Goal: Task Accomplishment & Management: Manage account settings

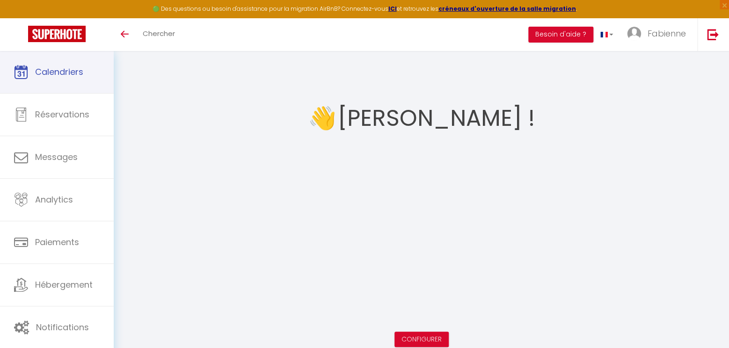
click at [78, 80] on link "Calendriers" at bounding box center [57, 72] width 114 height 42
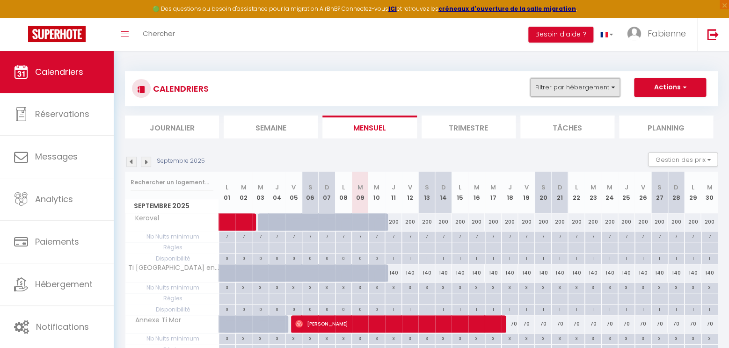
click at [594, 86] on button "Filtrer par hébergement" at bounding box center [575, 87] width 90 height 19
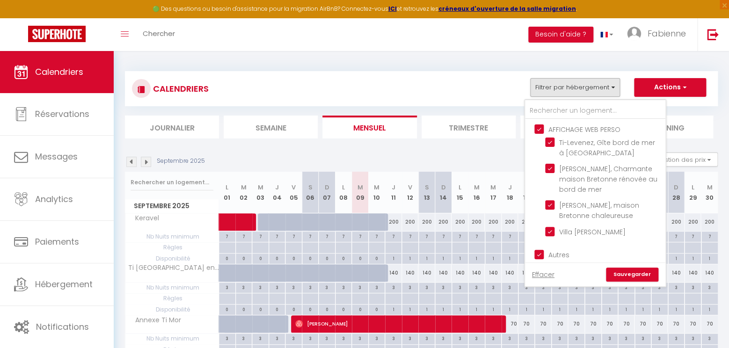
click at [536, 122] on ul "AFFICHAGE WEB PERSO Ti-Levenez, Gîte bord de mer à Plouescat Ti-Baradoz, Charma…" at bounding box center [595, 181] width 140 height 125
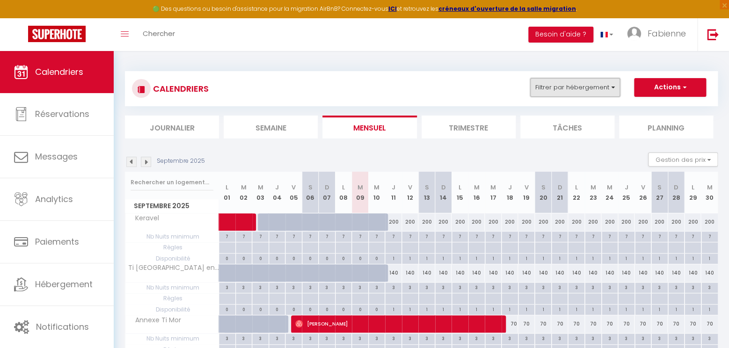
click at [584, 93] on button "Filtrer par hébergement" at bounding box center [575, 87] width 90 height 19
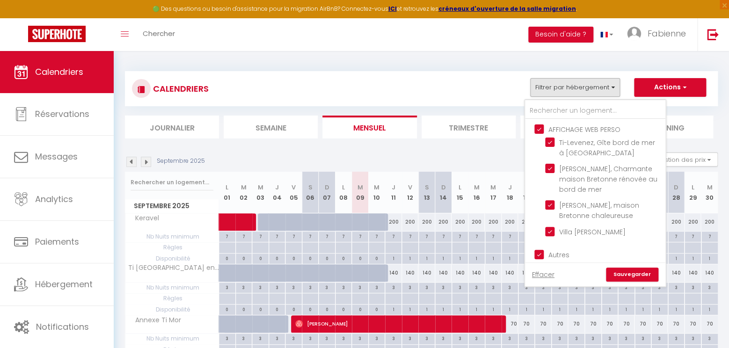
click at [543, 130] on input "AFFICHAGE WEB PERSO" at bounding box center [605, 128] width 140 height 9
checkbox input "false"
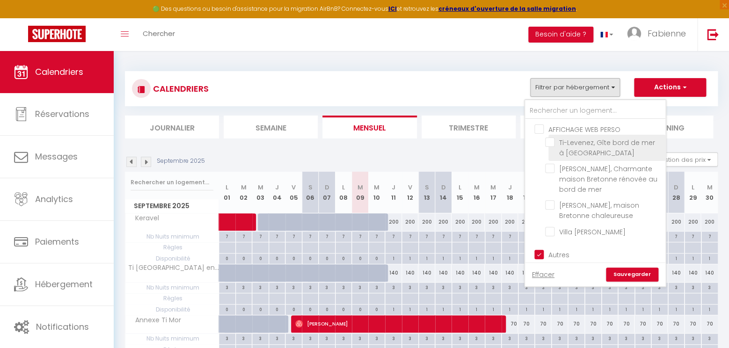
checkbox input "false"
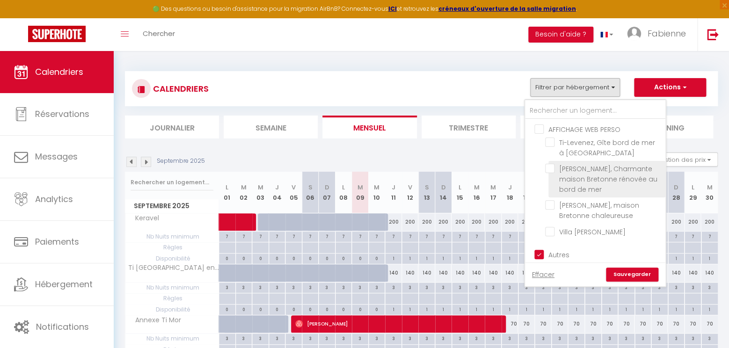
scroll to position [56, 0]
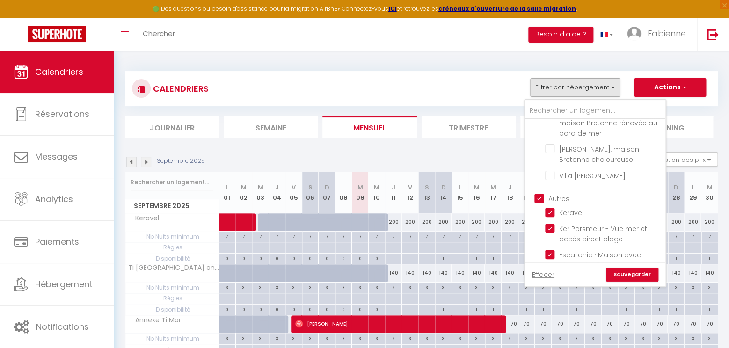
click at [539, 199] on input "Autres" at bounding box center [605, 197] width 140 height 9
checkbox input "false"
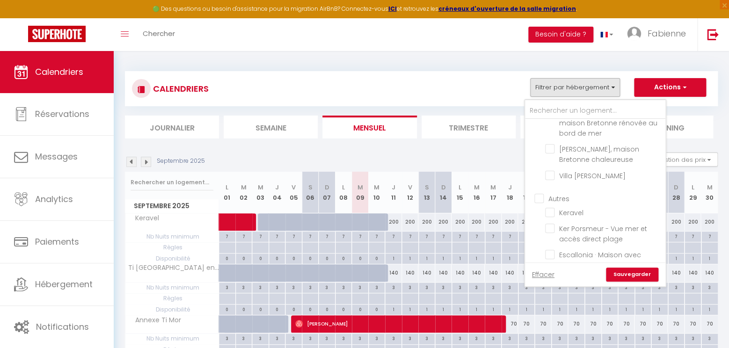
checkbox input "false"
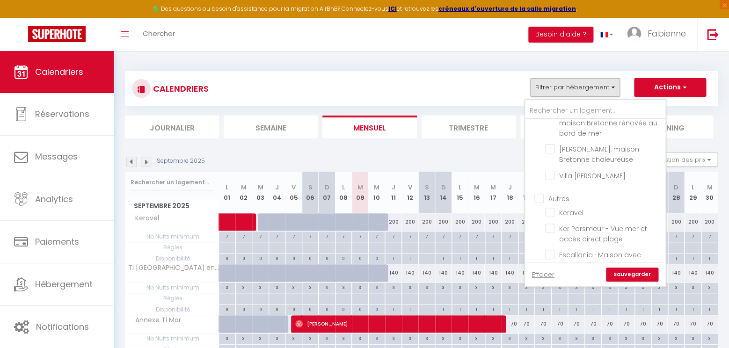
checkbox input "false"
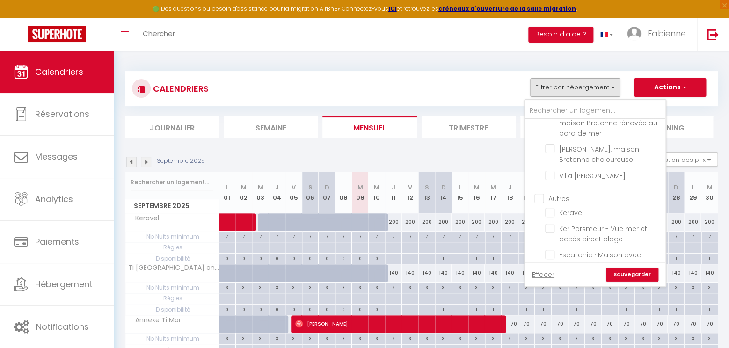
checkbox input "false"
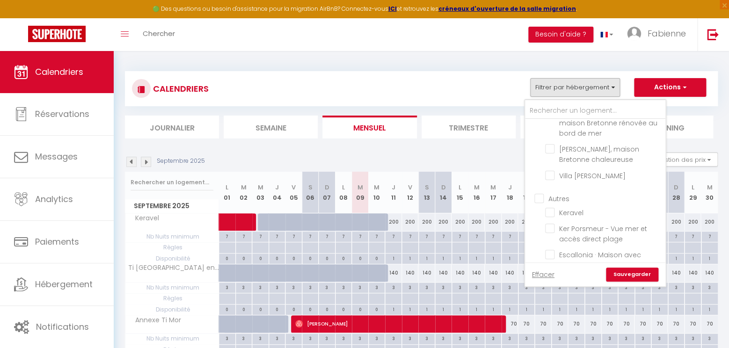
checkbox input "false"
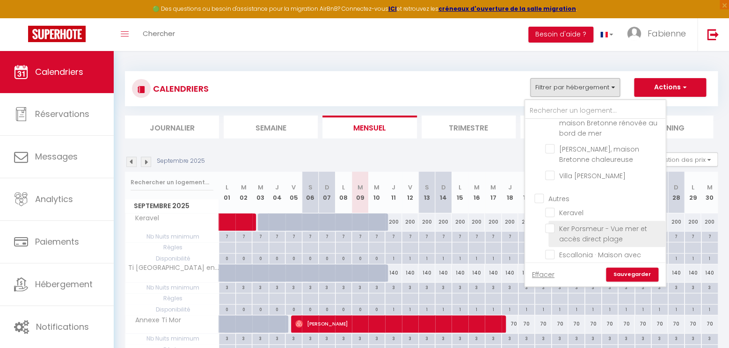
click at [554, 229] on input "Ker Porsmeur - Vue mer et accès direct plage" at bounding box center [603, 228] width 117 height 9
checkbox input "true"
click at [631, 276] on link "Sauvegarder" at bounding box center [632, 275] width 52 height 14
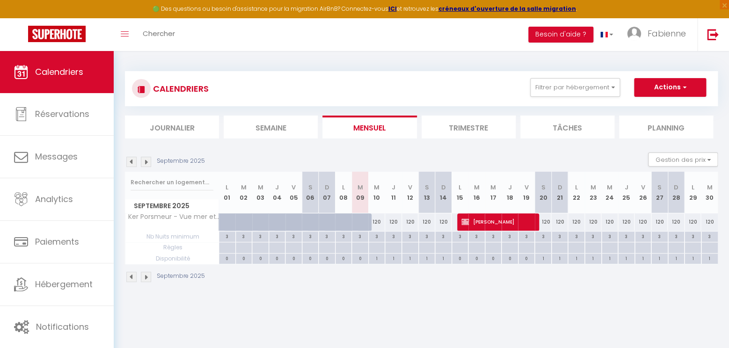
click at [148, 157] on img at bounding box center [146, 162] width 10 height 10
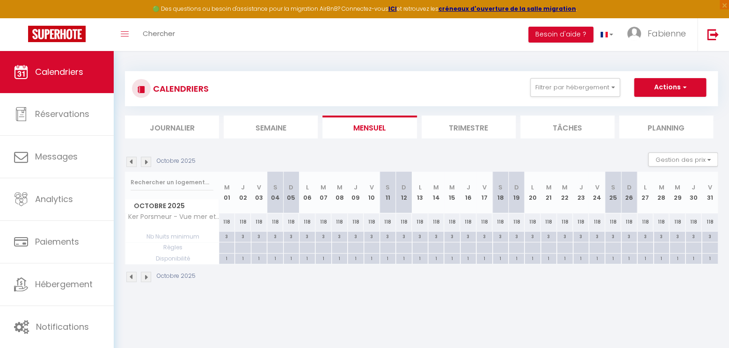
click at [148, 157] on img at bounding box center [146, 162] width 10 height 10
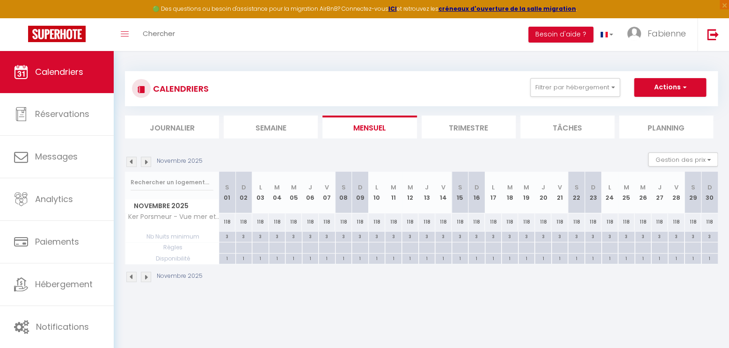
click at [148, 157] on img at bounding box center [146, 162] width 10 height 10
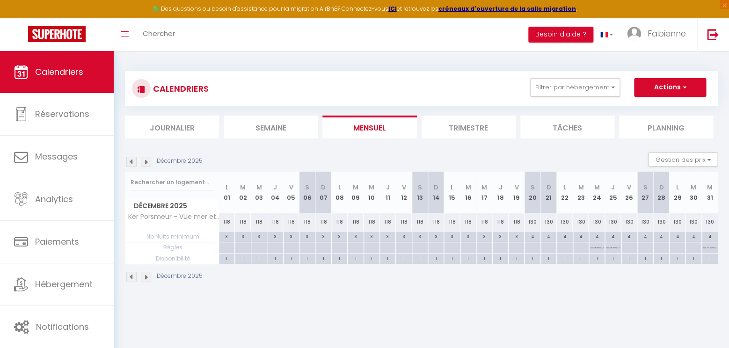
click at [148, 157] on img at bounding box center [146, 162] width 10 height 10
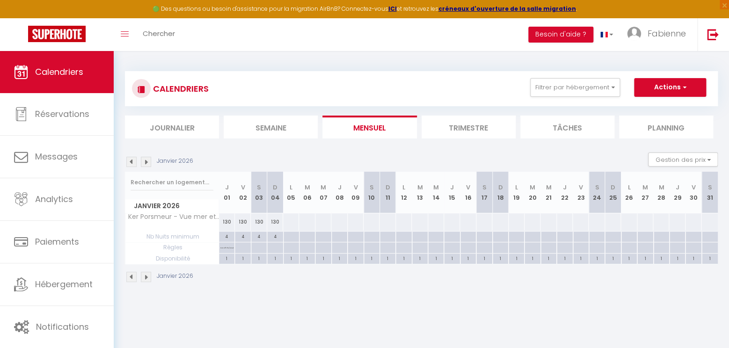
click at [148, 157] on img at bounding box center [146, 162] width 10 height 10
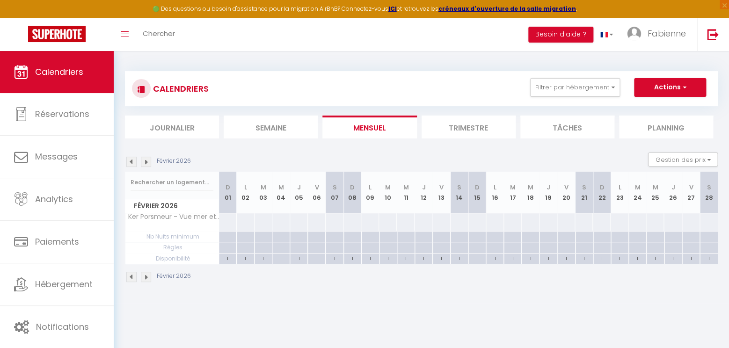
click at [148, 157] on img at bounding box center [146, 162] width 10 height 10
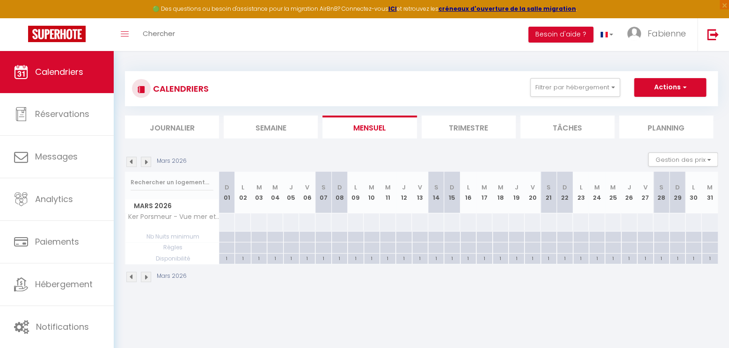
click at [148, 157] on img at bounding box center [146, 162] width 10 height 10
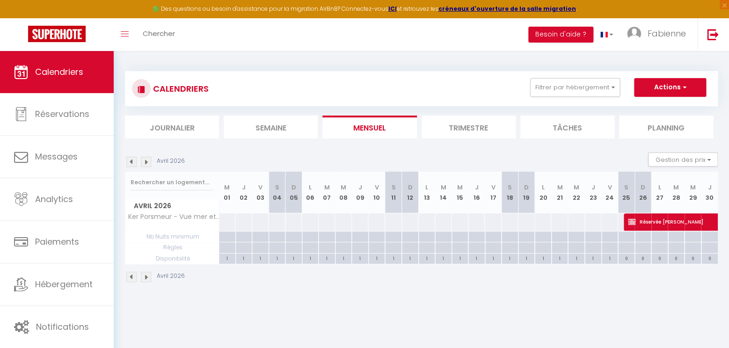
click at [148, 157] on img at bounding box center [146, 162] width 10 height 10
